Goal: Information Seeking & Learning: Learn about a topic

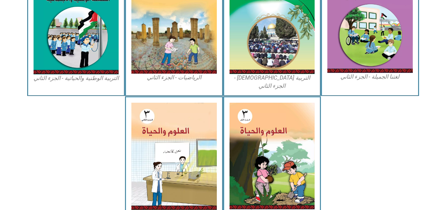
scroll to position [396, 0]
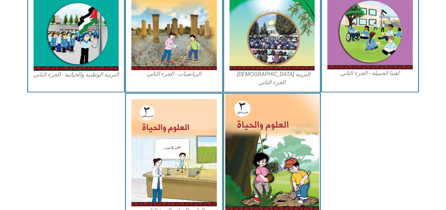
click at [273, 94] on img at bounding box center [272, 152] width 94 height 117
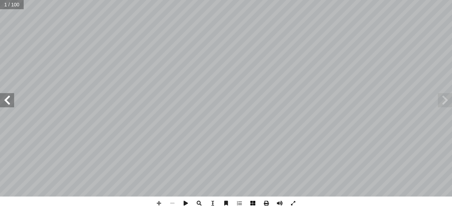
click at [251, 203] on span at bounding box center [252, 202] width 13 height 13
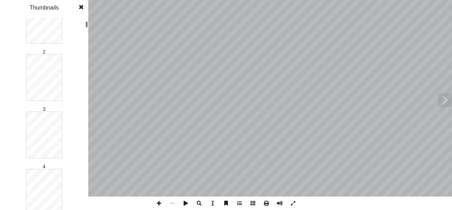
click at [86, 25] on div at bounding box center [87, 24] width 2 height 6
click at [86, 27] on div at bounding box center [87, 25] width 2 height 6
click at [85, 41] on div "1 2 3 4 5 6 7 8 9 10 11 12 13 14 15 16 17 18 19 20 21 22 23 24 25 26 27 28 29 3…" at bounding box center [44, 114] width 88 height 192
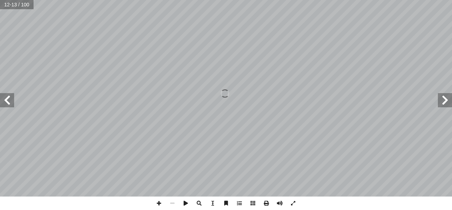
click at [11, 98] on span at bounding box center [7, 100] width 14 height 14
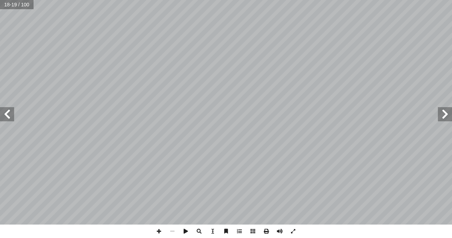
click at [13, 118] on span at bounding box center [7, 114] width 14 height 14
click at [4, 109] on span at bounding box center [7, 114] width 14 height 14
click at [10, 118] on span at bounding box center [7, 114] width 14 height 14
click at [158, 209] on span at bounding box center [158, 230] width 13 height 13
